Goal: Task Accomplishment & Management: Complete application form

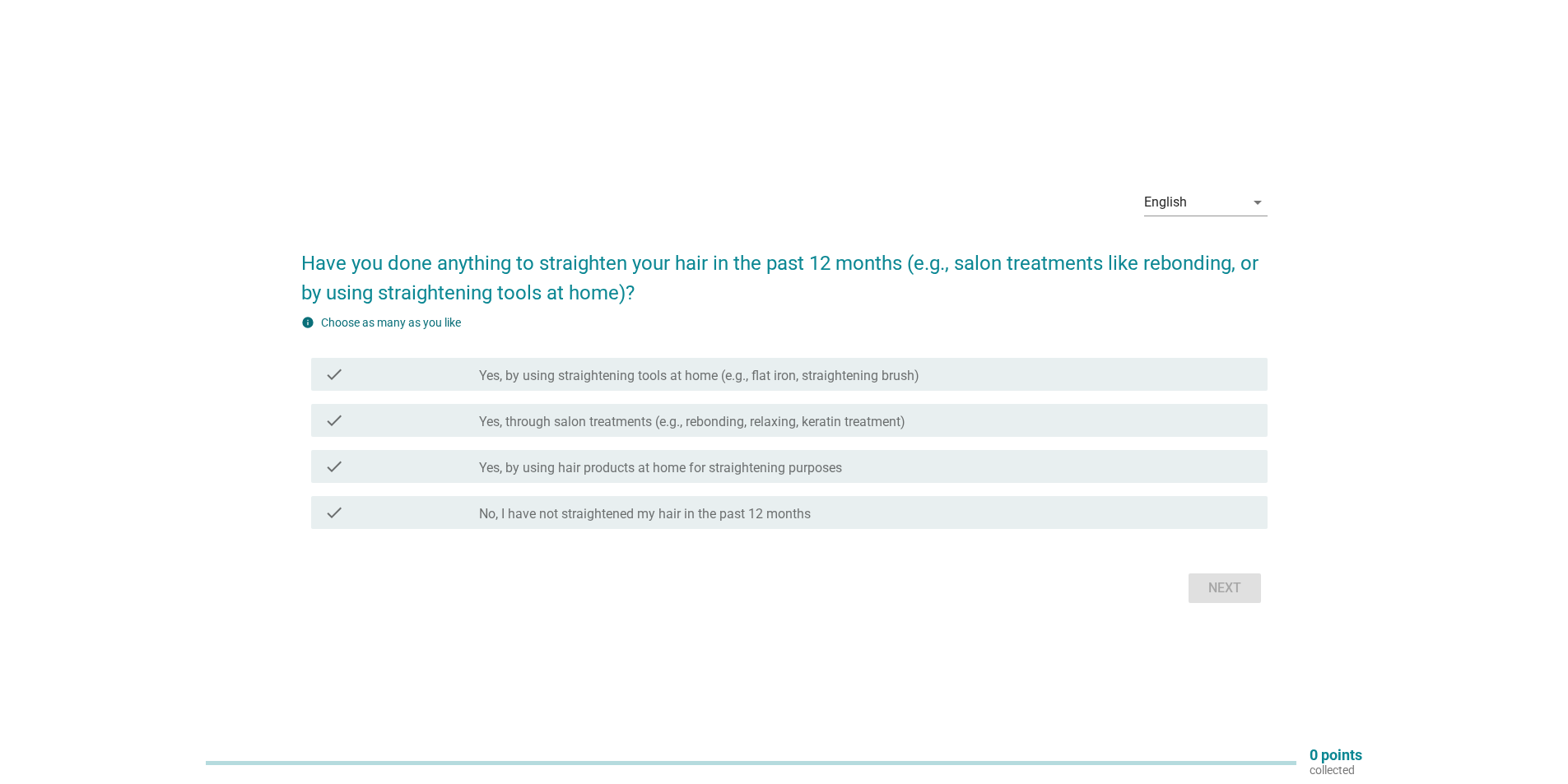
click at [1177, 197] on div "English" at bounding box center [1165, 203] width 43 height 14
click at [1175, 251] on div "Bahasa Melayu" at bounding box center [1204, 255] width 97 height 20
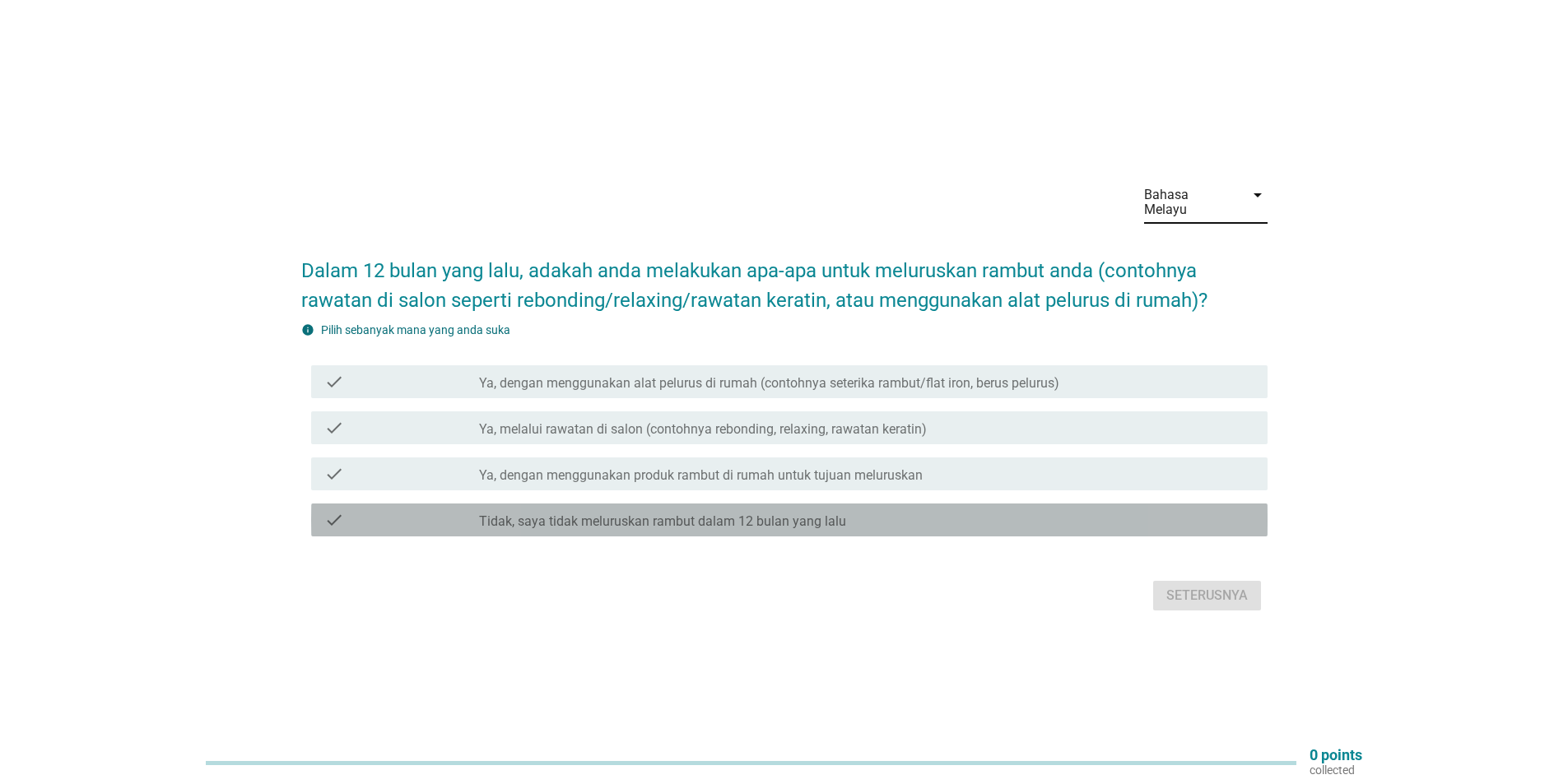
click at [458, 511] on div "check" at bounding box center [401, 520] width 155 height 20
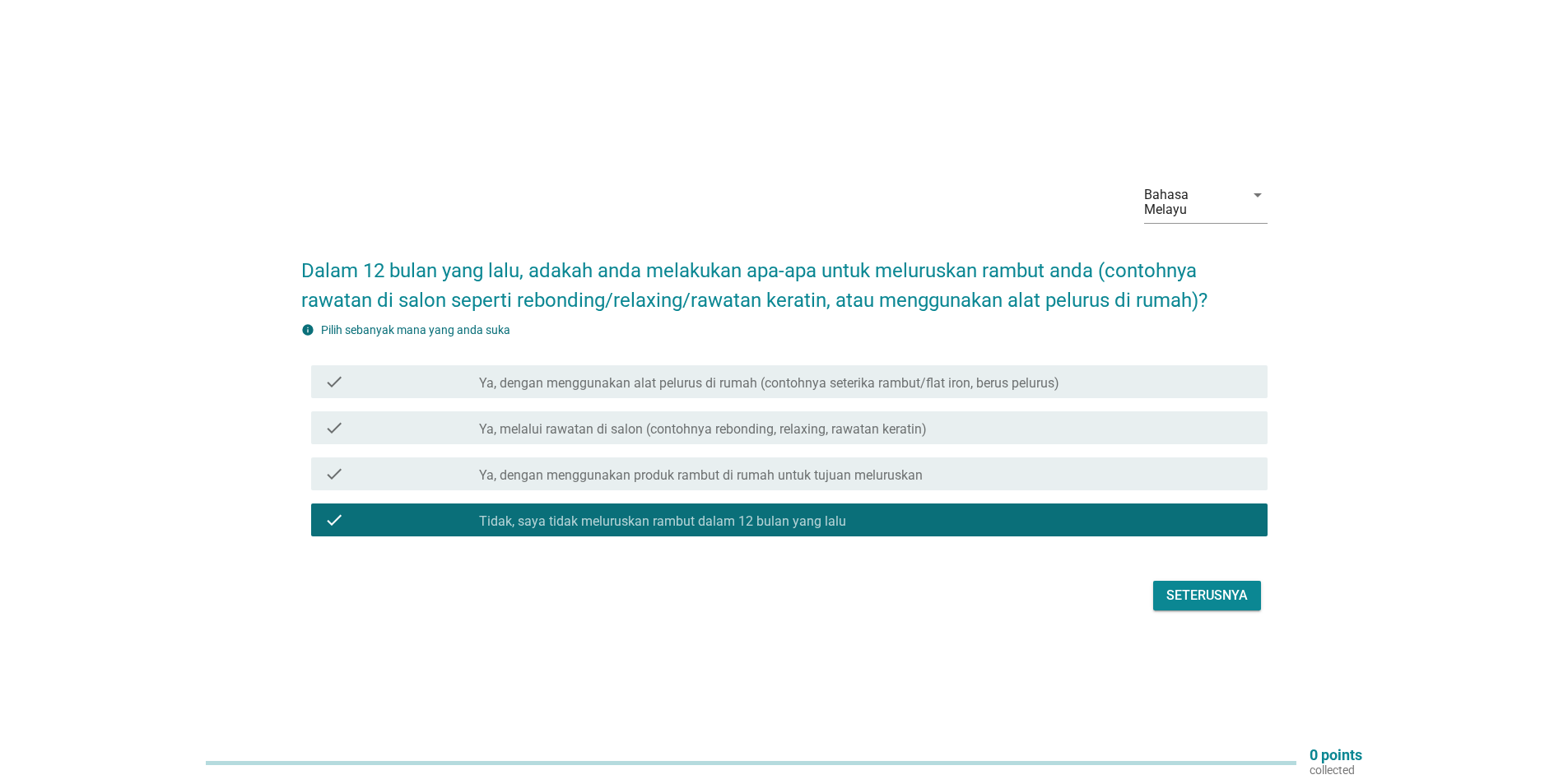
click at [1183, 593] on div "Seterusnya" at bounding box center [1207, 596] width 81 height 20
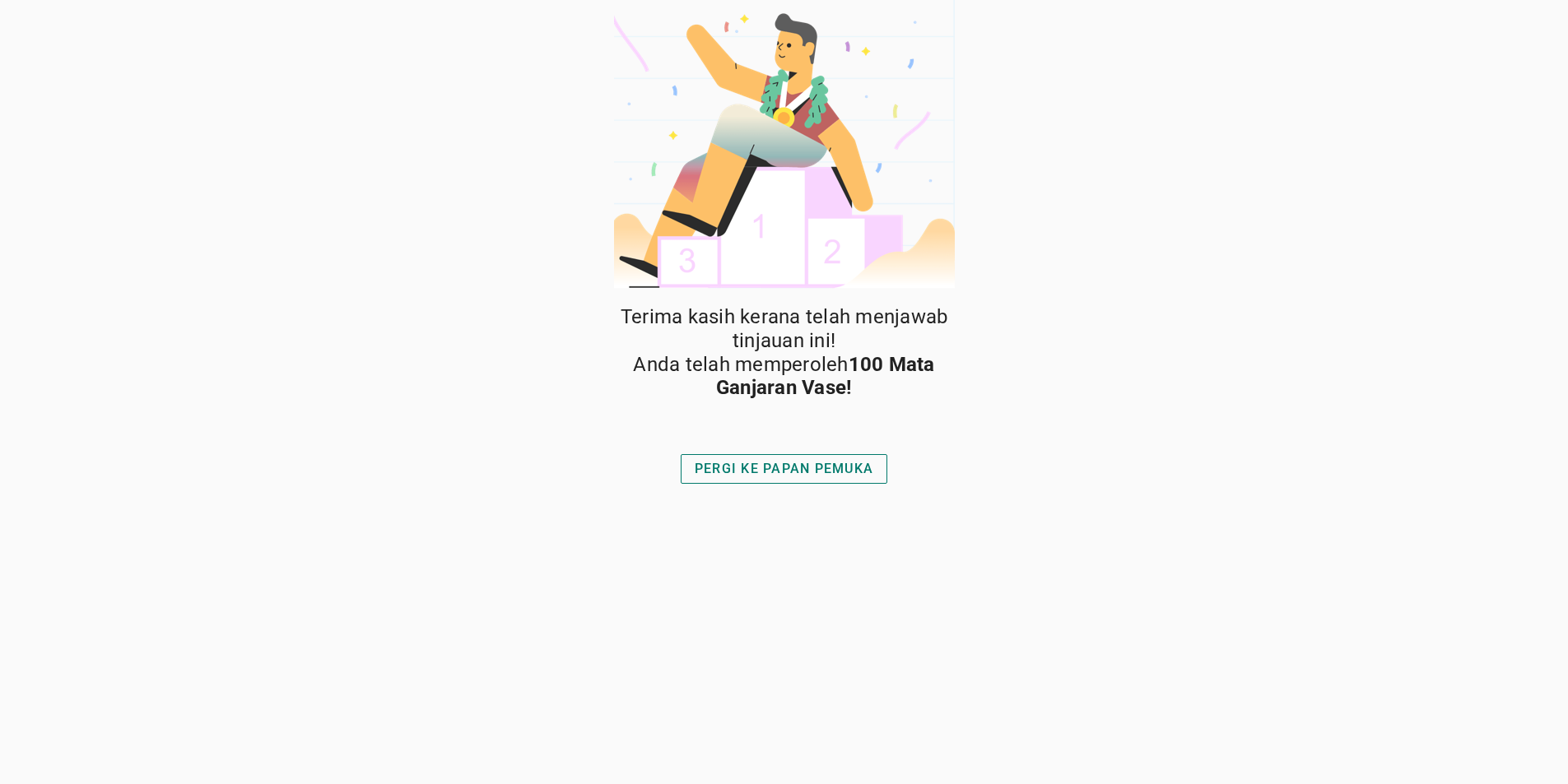
click at [769, 471] on div "PERGI KE PAPAN PEMUKA" at bounding box center [784, 469] width 179 height 20
click at [758, 475] on div "PERGI KE PAPAN PEMUKA" at bounding box center [784, 469] width 179 height 20
click at [741, 464] on div "PERGI KE PAPAN PEMUKA" at bounding box center [784, 469] width 179 height 20
